Goal: Navigation & Orientation: Find specific page/section

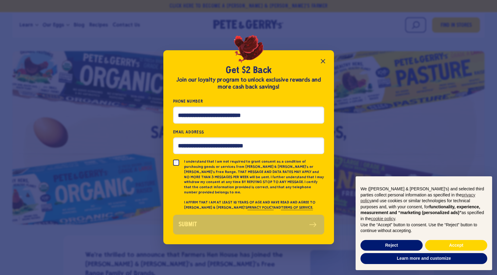
click at [325, 62] on icon "Close popup" at bounding box center [322, 61] width 7 height 7
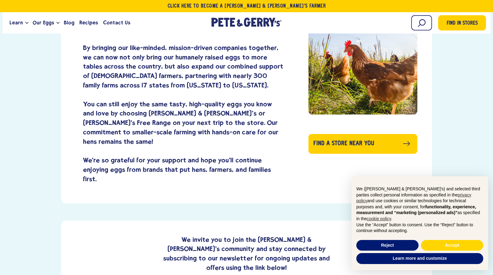
scroll to position [244, 0]
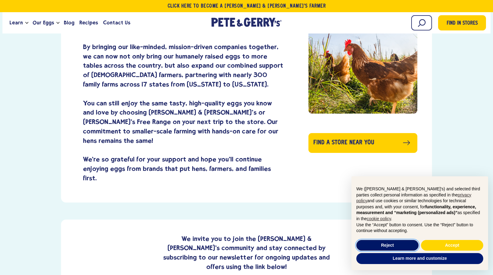
click at [384, 247] on button "Reject" at bounding box center [387, 245] width 62 height 11
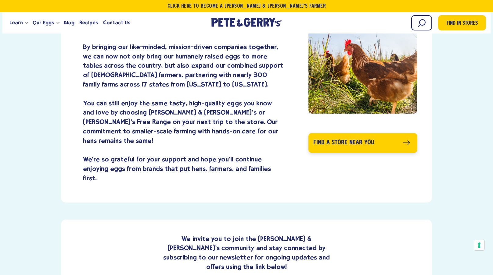
click at [324, 146] on link "Find a store near you" at bounding box center [362, 143] width 109 height 20
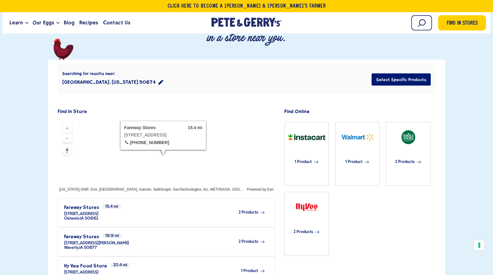
scroll to position [183, 0]
